Goal: Task Accomplishment & Management: Manage account settings

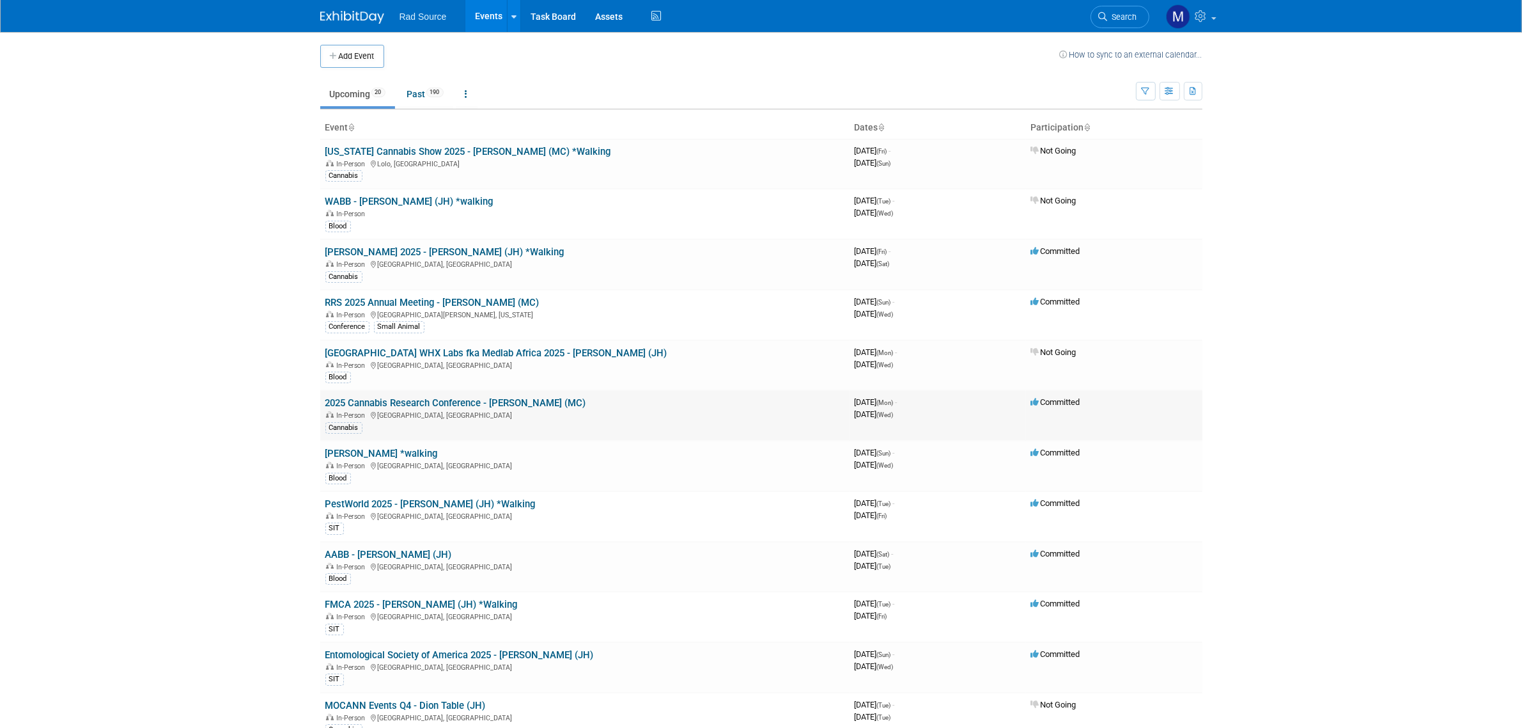
click at [507, 400] on link "2025 Cannabis Research Conference - [PERSON_NAME] (MC)" at bounding box center [455, 403] width 261 height 12
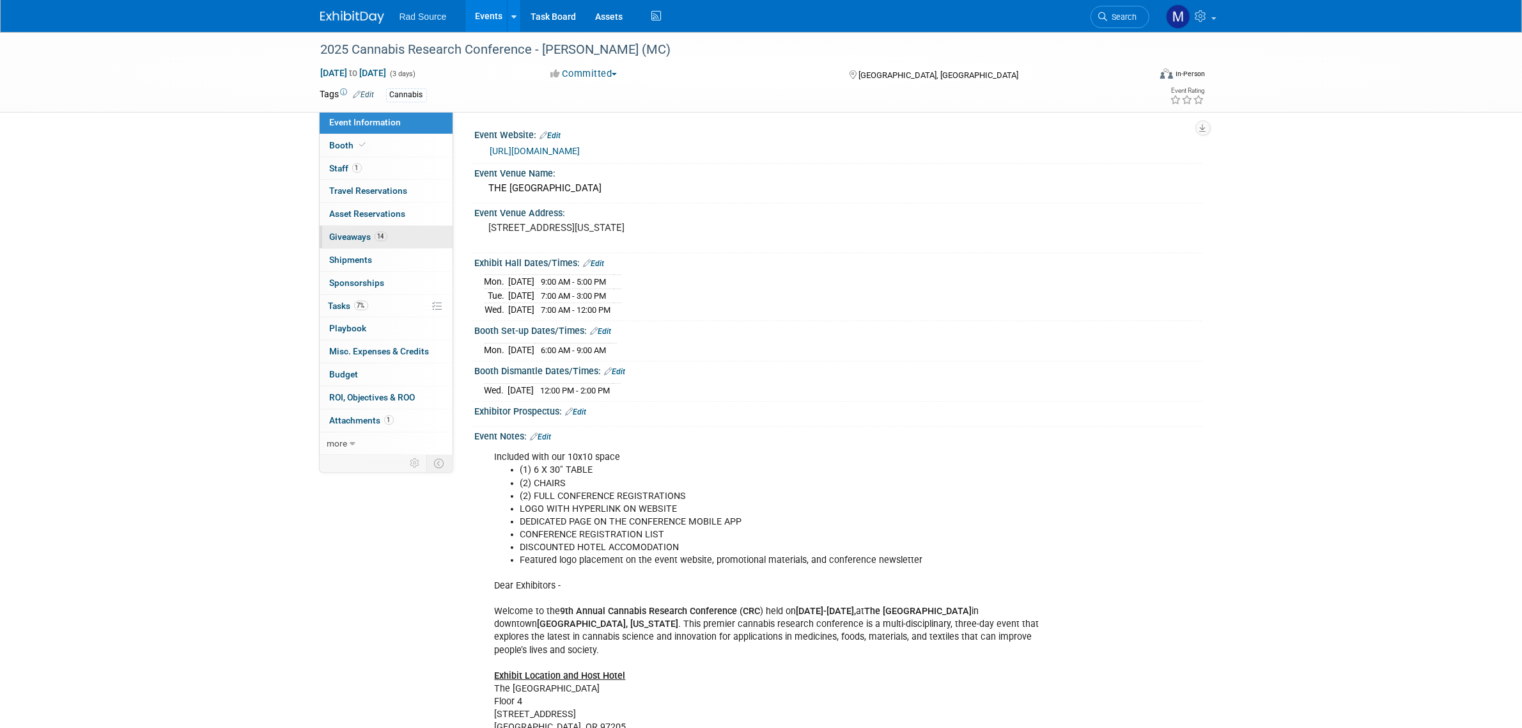
click at [390, 228] on link "14 Giveaways 14" at bounding box center [386, 237] width 133 height 22
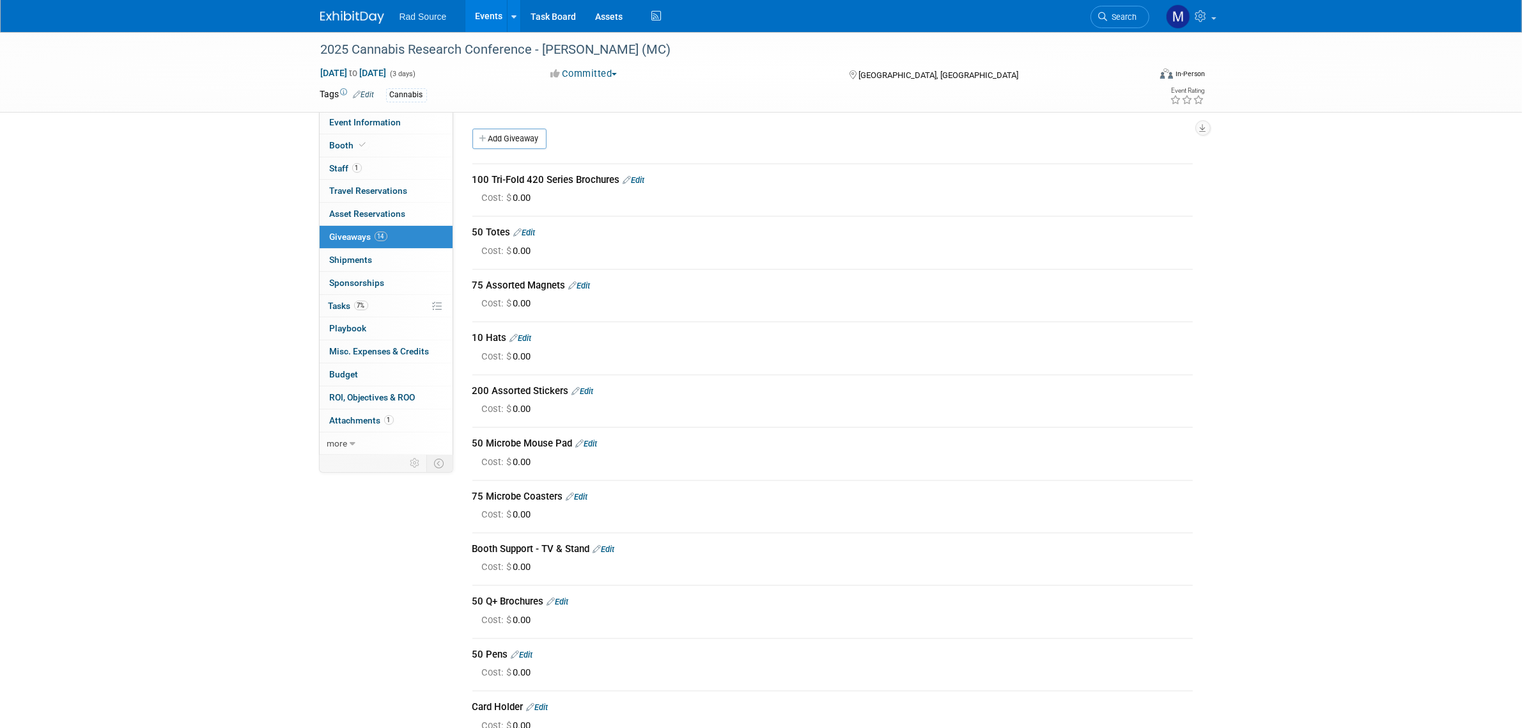
click at [595, 441] on link "Edit" at bounding box center [587, 444] width 22 height 10
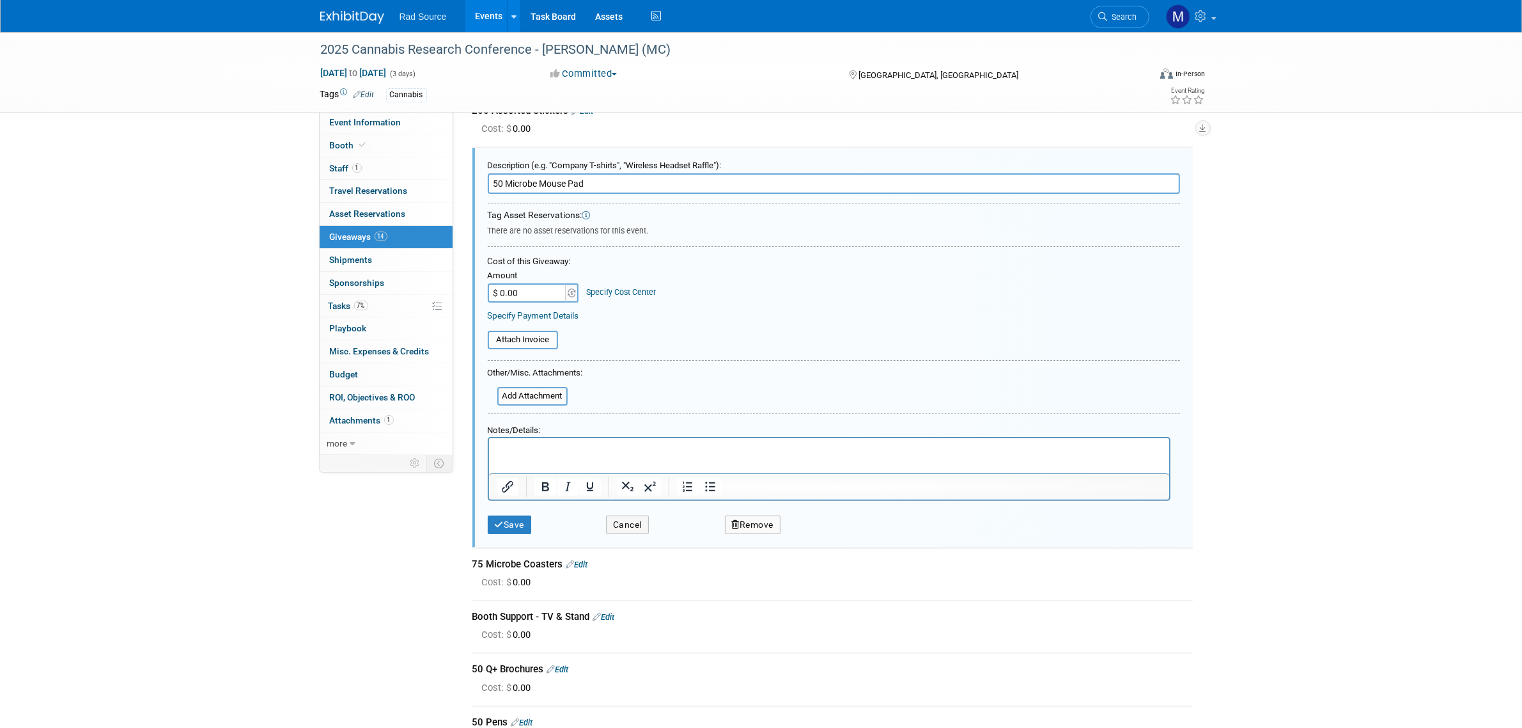
click at [566, 456] on html at bounding box center [828, 446] width 680 height 19
click at [510, 518] on button "Save" at bounding box center [510, 524] width 44 height 19
